Goal: Transaction & Acquisition: Purchase product/service

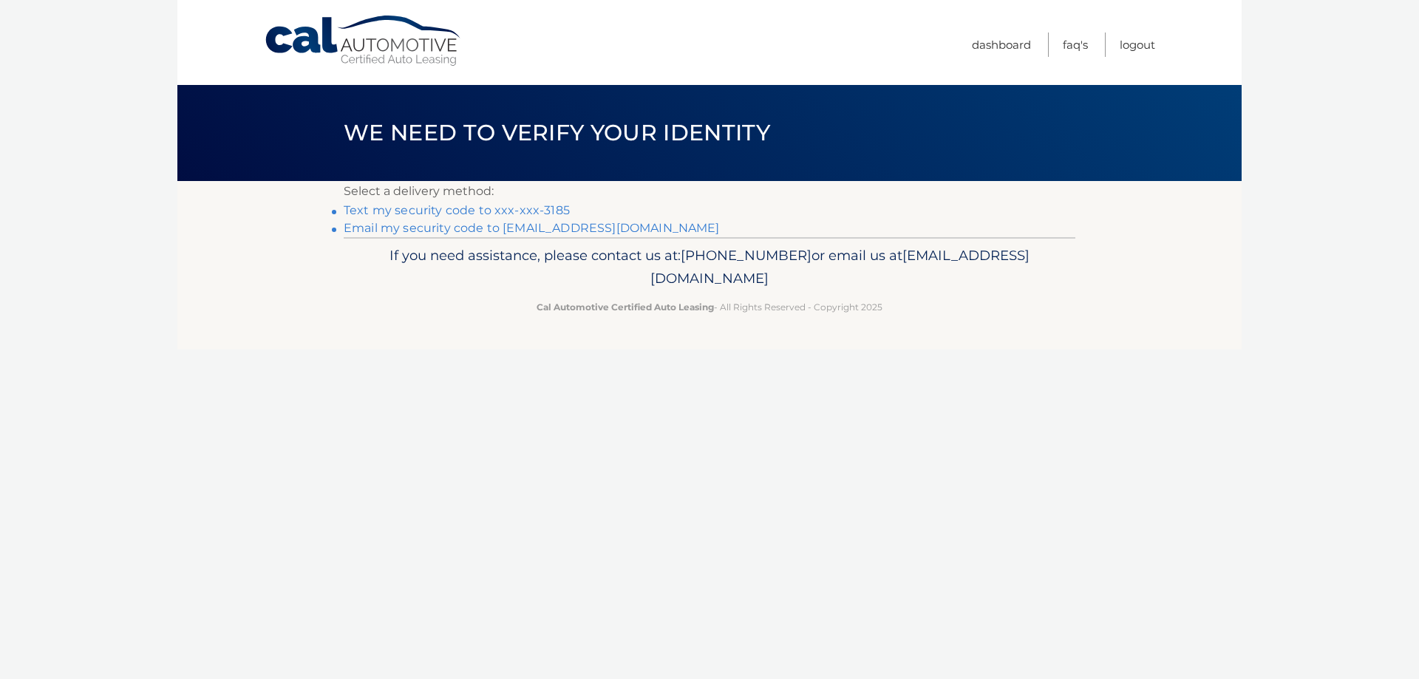
click at [425, 213] on link "Text my security code to xxx-xxx-3185" at bounding box center [457, 210] width 226 height 14
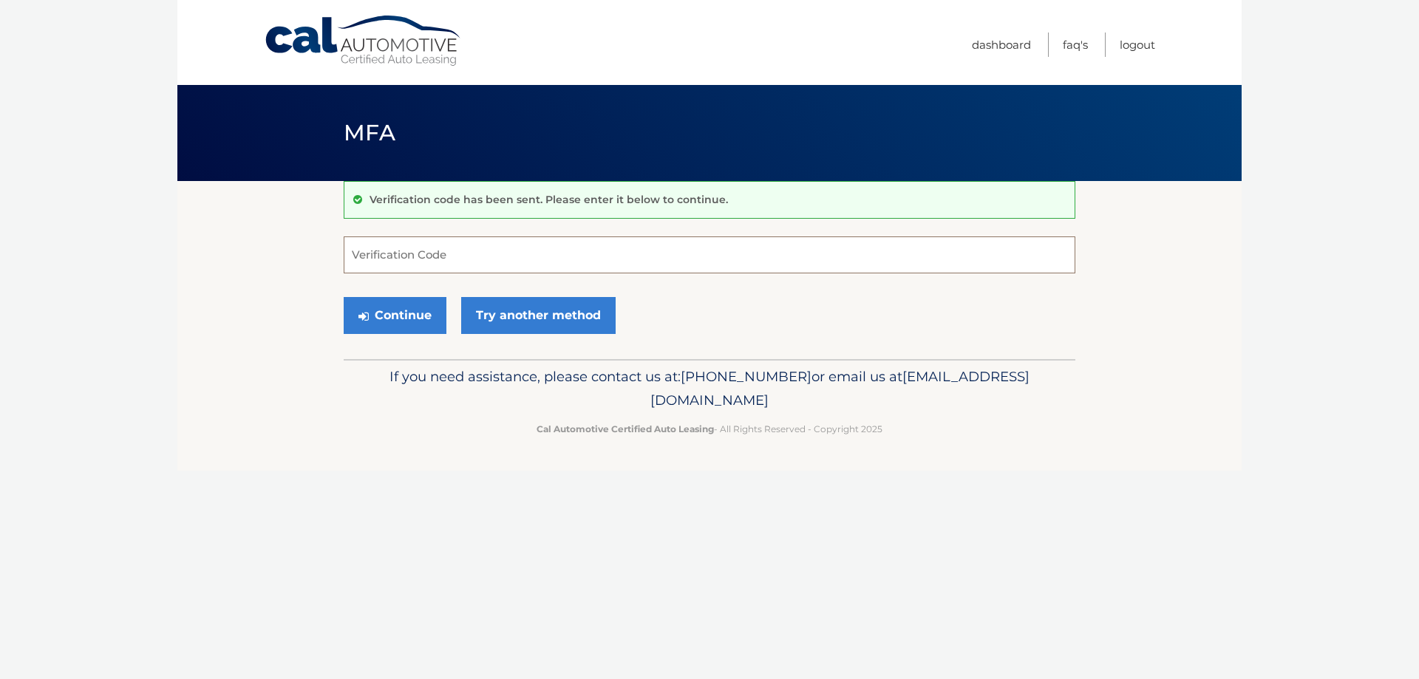
click at [500, 236] on input "Verification Code" at bounding box center [709, 254] width 731 height 37
type input "971839"
click at [419, 319] on button "Continue" at bounding box center [395, 315] width 103 height 37
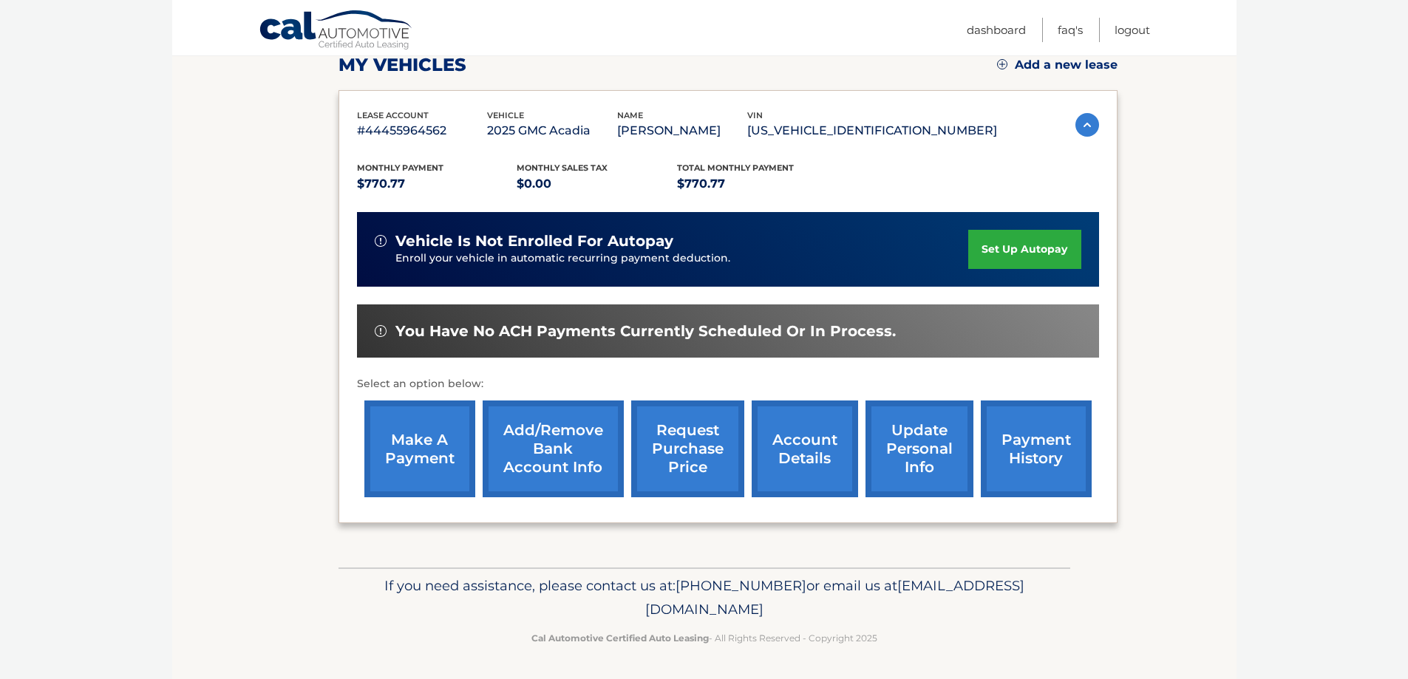
scroll to position [216, 0]
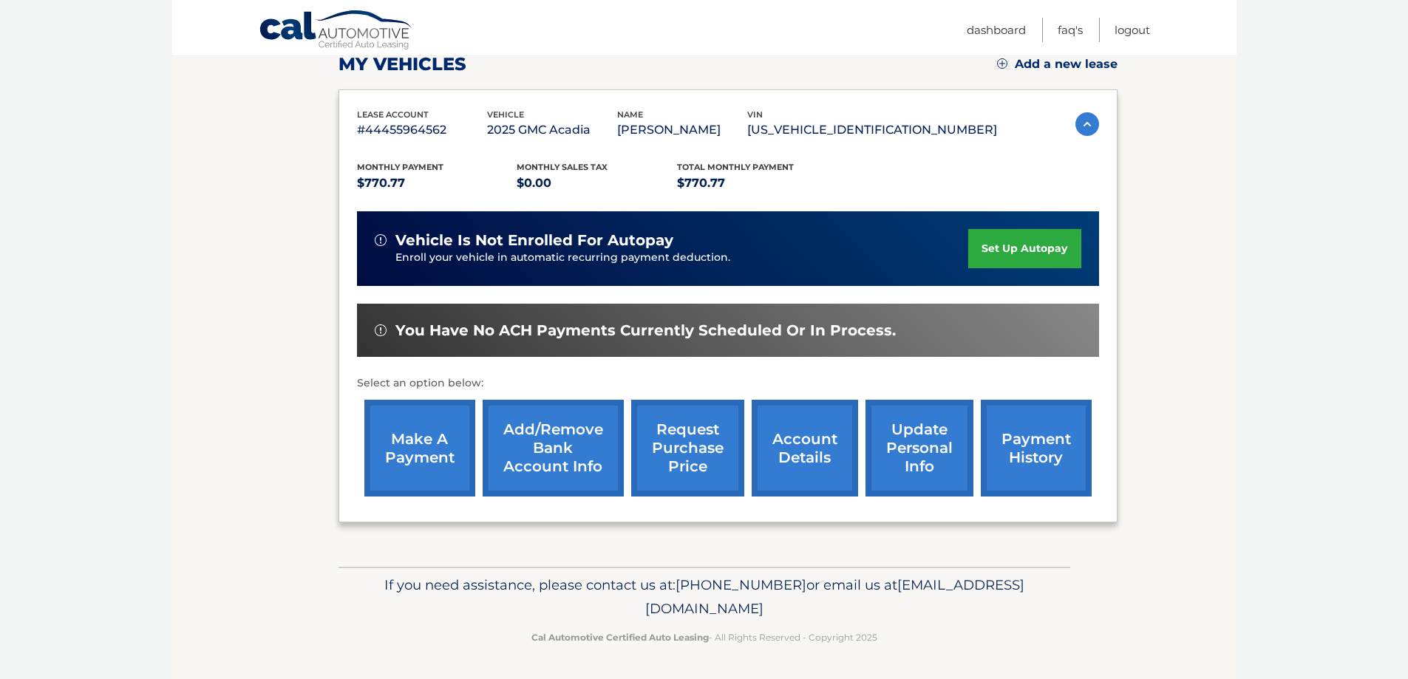
click at [445, 420] on link "make a payment" at bounding box center [419, 448] width 111 height 97
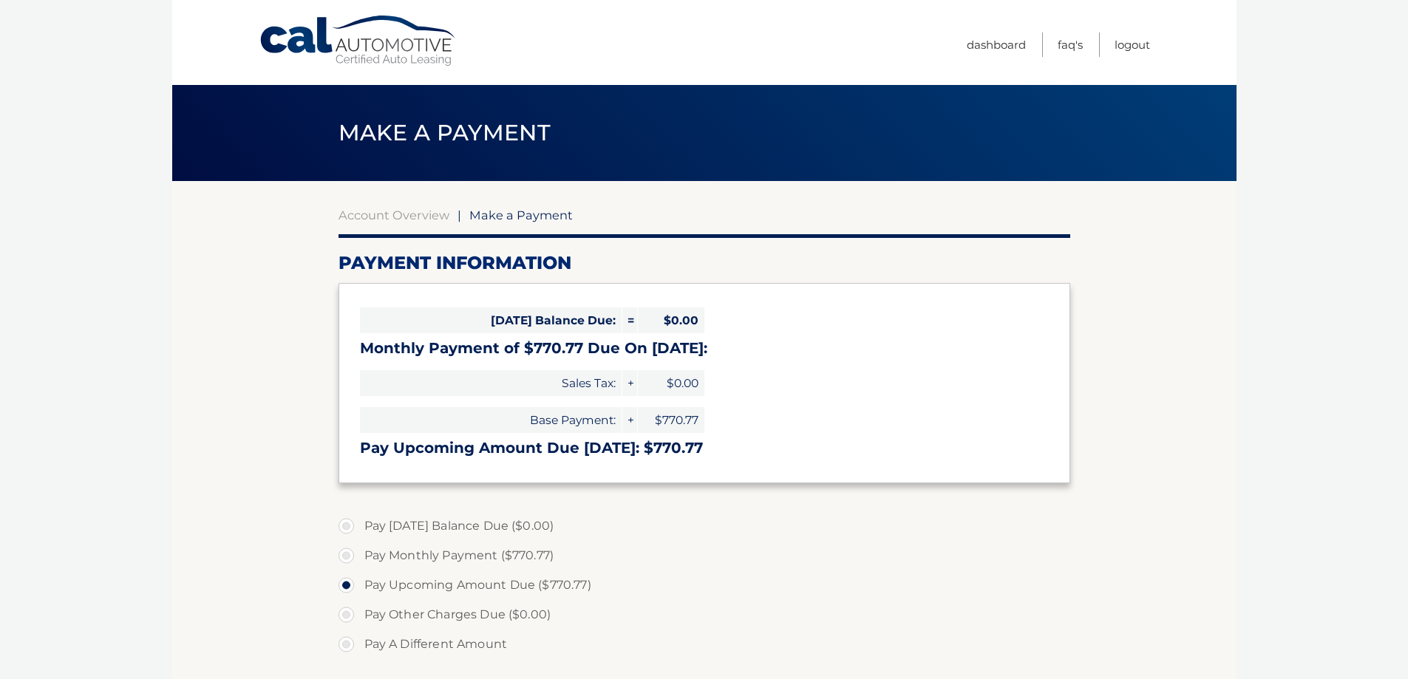
select select "Y2ZkNmY5YTMtYzc5Mi00ZjY5LThlNjItMWVkZmJiYjBmNWU5"
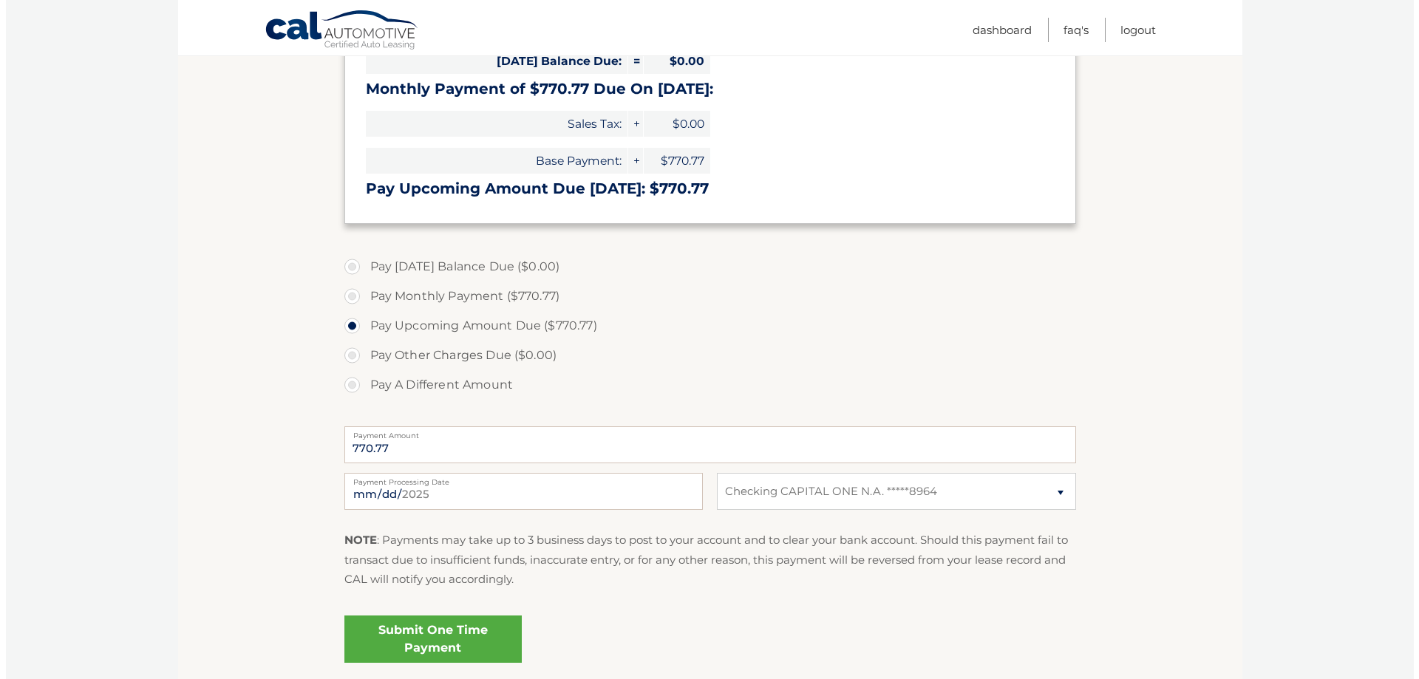
scroll to position [296, 0]
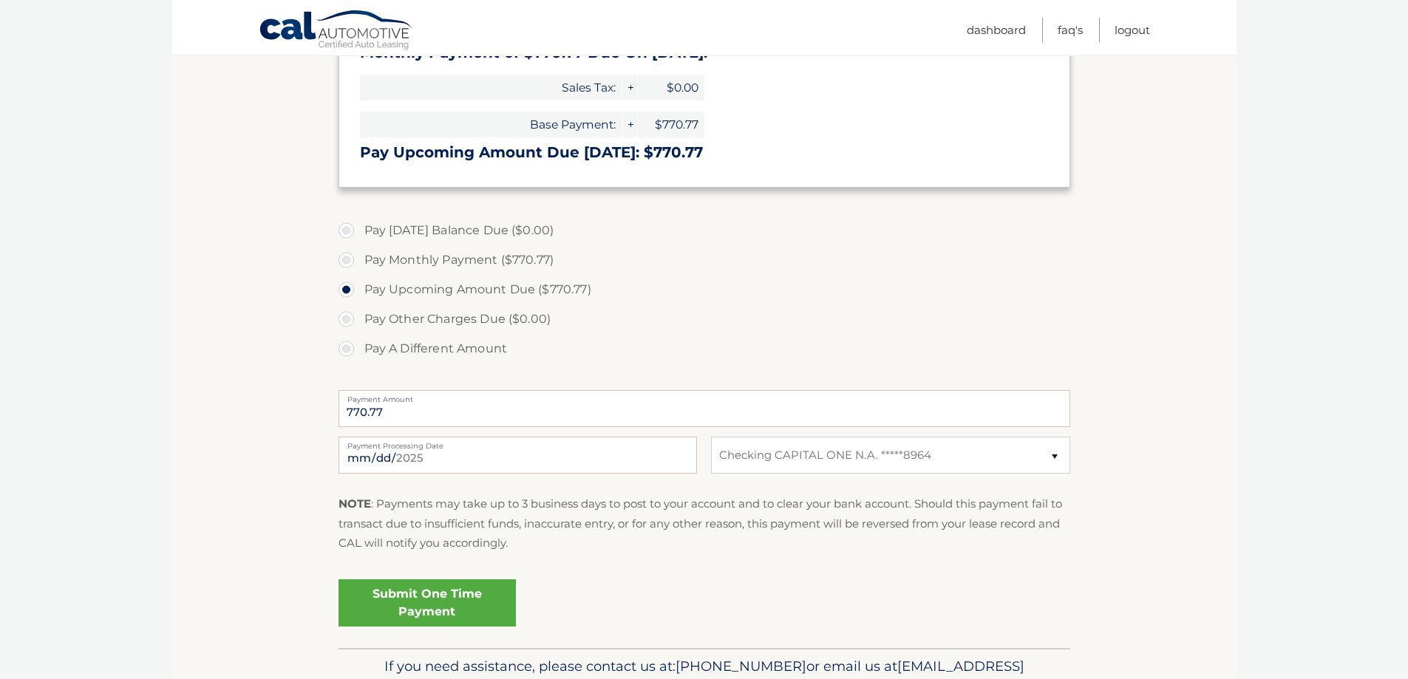
click at [483, 617] on link "Submit One Time Payment" at bounding box center [426, 602] width 177 height 47
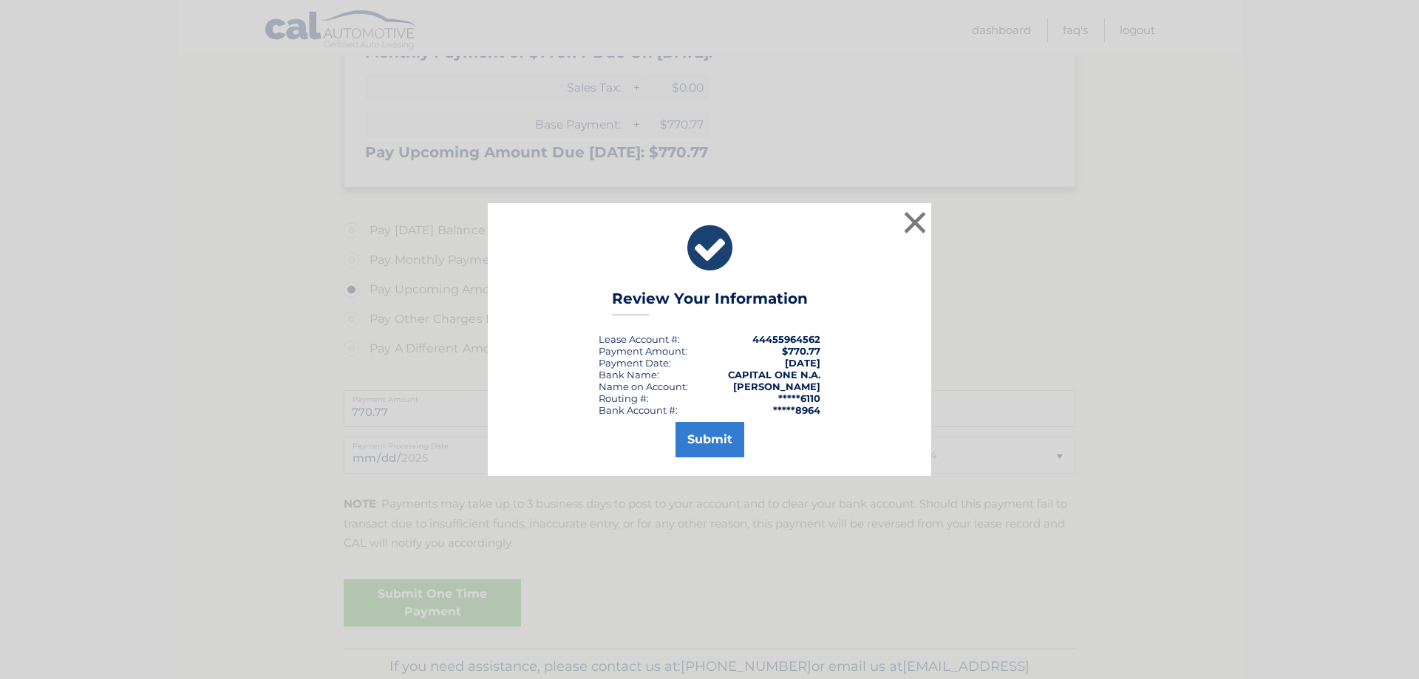
click at [695, 465] on div "× Review Your Information Lease Account #: 44455964562 Payment Amount: $770.77 …" at bounding box center [709, 339] width 443 height 272
click at [707, 443] on button "Submit" at bounding box center [709, 439] width 69 height 35
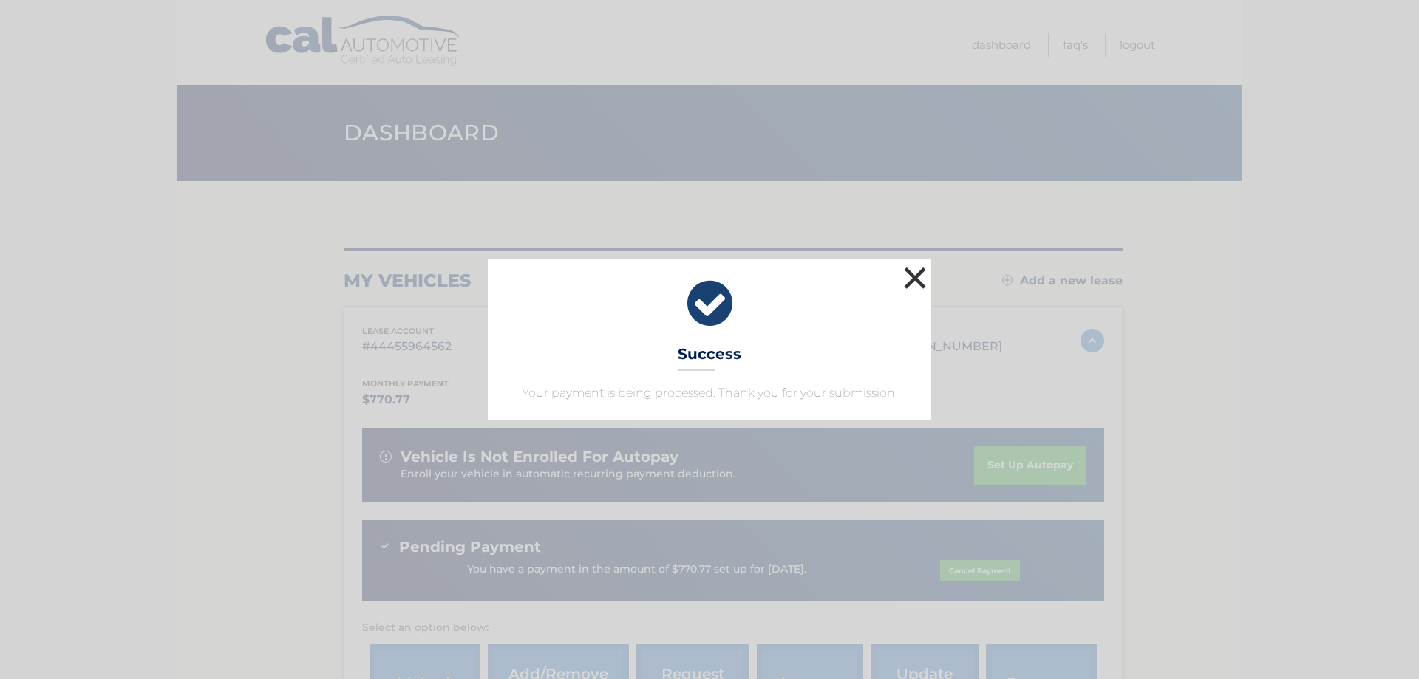
click at [913, 264] on button "×" at bounding box center [915, 278] width 30 height 30
